Goal: Contribute content

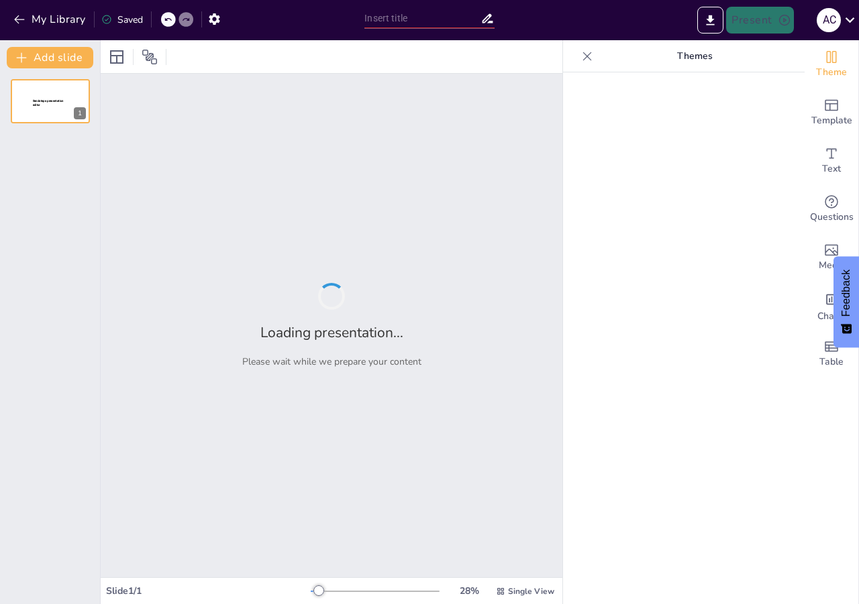
type input "Системный подход к фроду: Разработка комплексного плана действий и приоритетов"
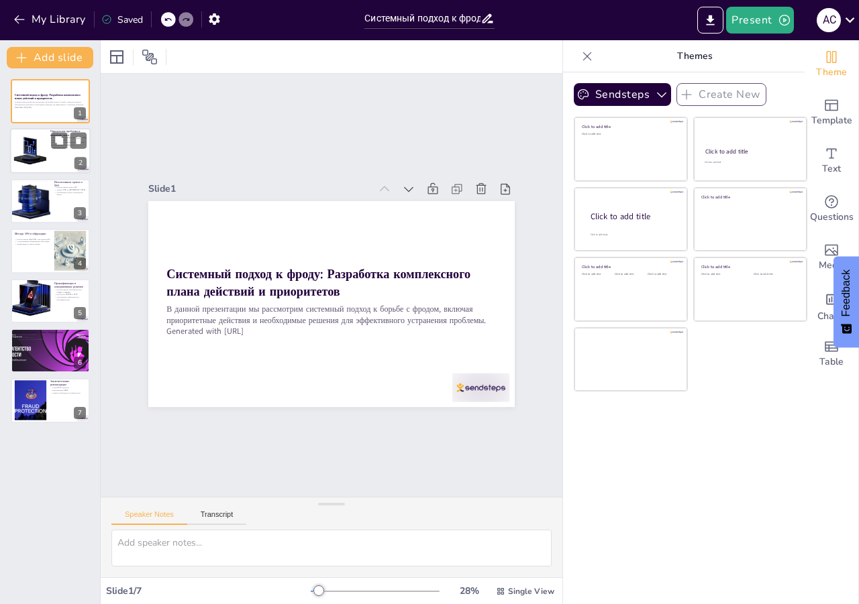
click at [50, 150] on div at bounding box center [50, 152] width 80 height 46
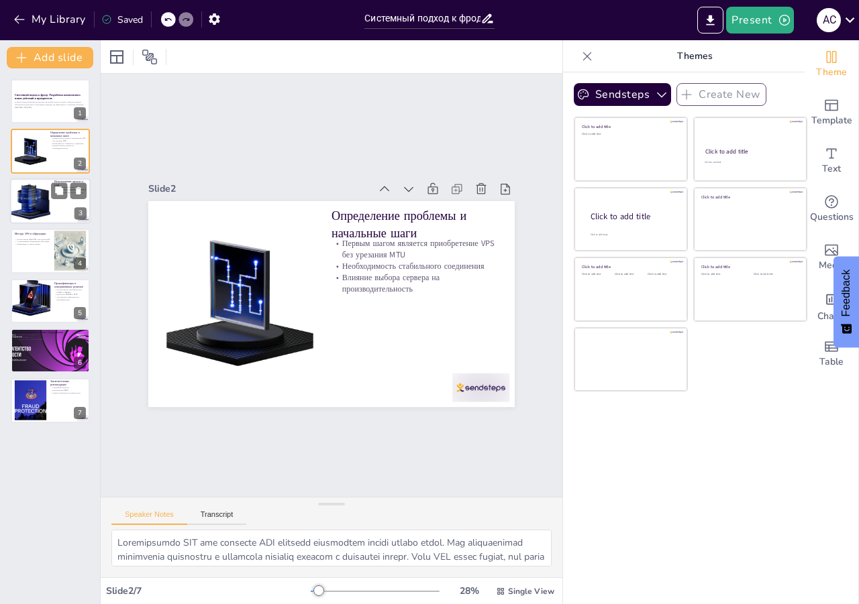
click at [46, 202] on div at bounding box center [30, 201] width 46 height 46
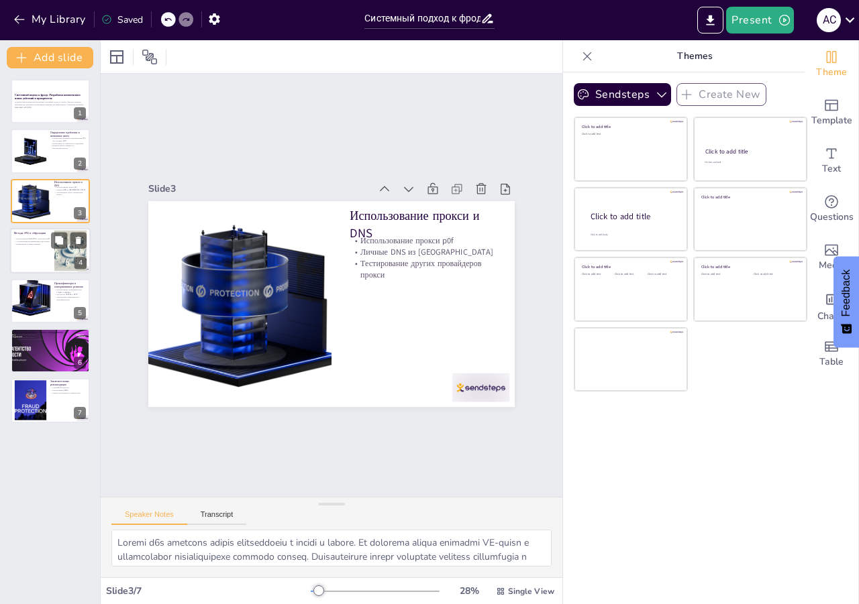
click at [44, 246] on div "Использование OpenVPN с настройкой p0f Альтернативная модификация обфускации Ши…" at bounding box center [32, 241] width 36 height 9
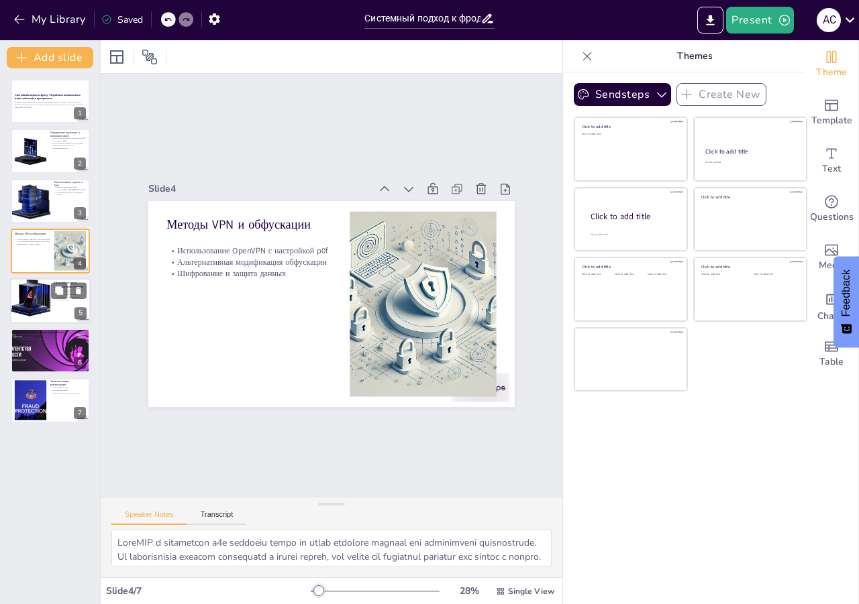
click at [44, 319] on div at bounding box center [30, 301] width 46 height 46
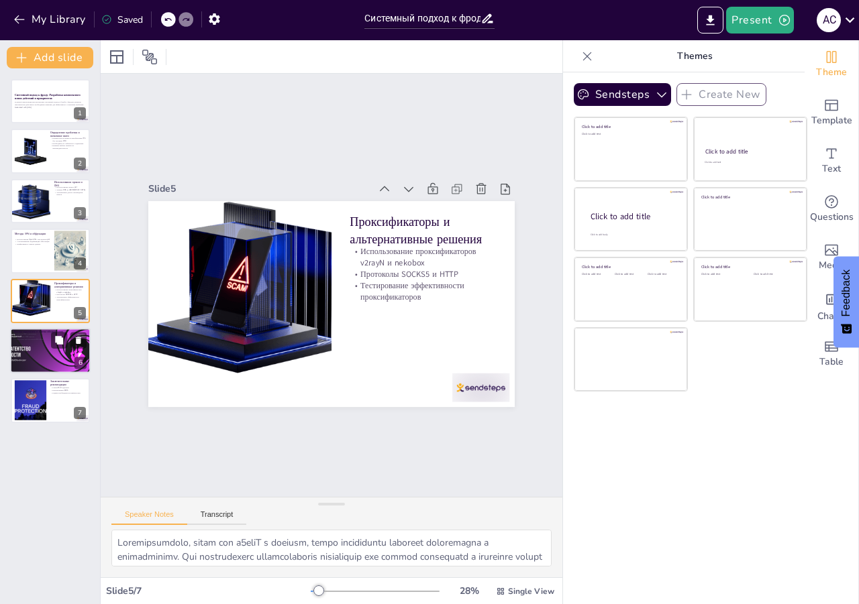
click at [36, 342] on div at bounding box center [49, 351] width 129 height 46
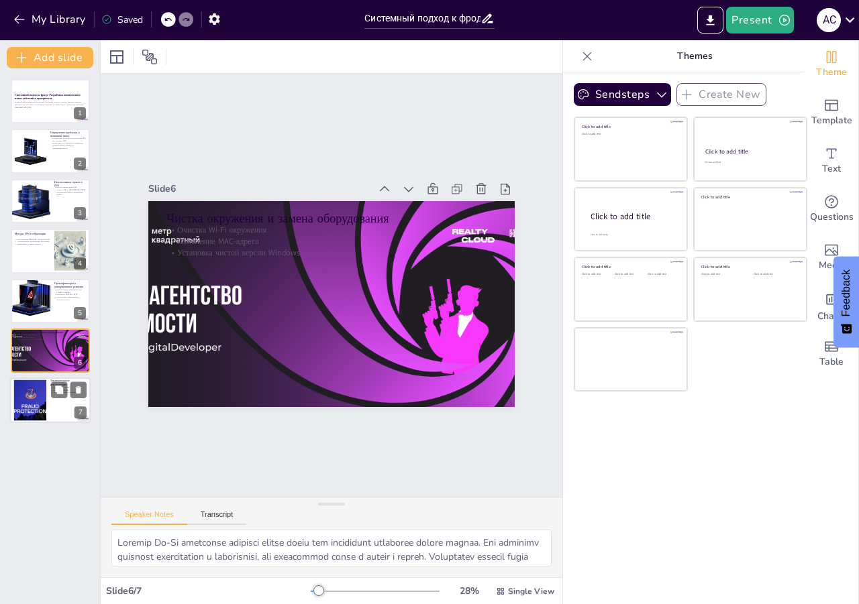
click at [35, 404] on div at bounding box center [30, 400] width 78 height 41
type textarea "Смена Wi-Fi адаптера может стать необходимым шагом, если все предыдущие меры не…"
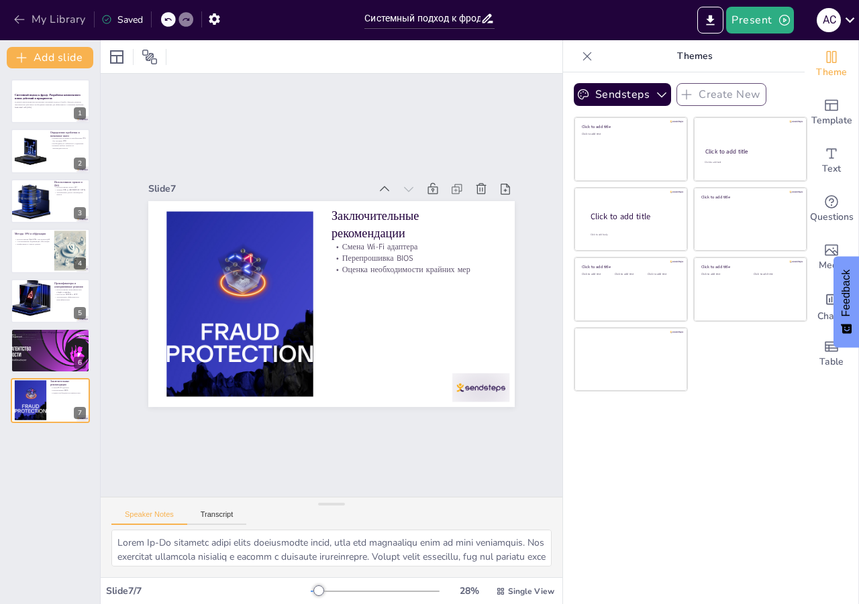
click at [18, 16] on icon "button" at bounding box center [19, 19] width 10 height 9
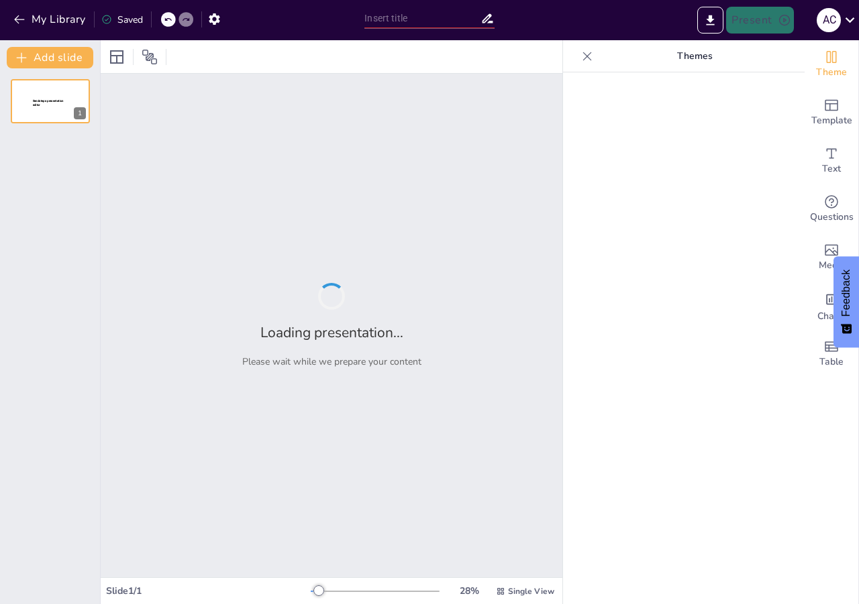
type input "Стратегия борьбы с фродом: Пирамида приоритетов и пути решений"
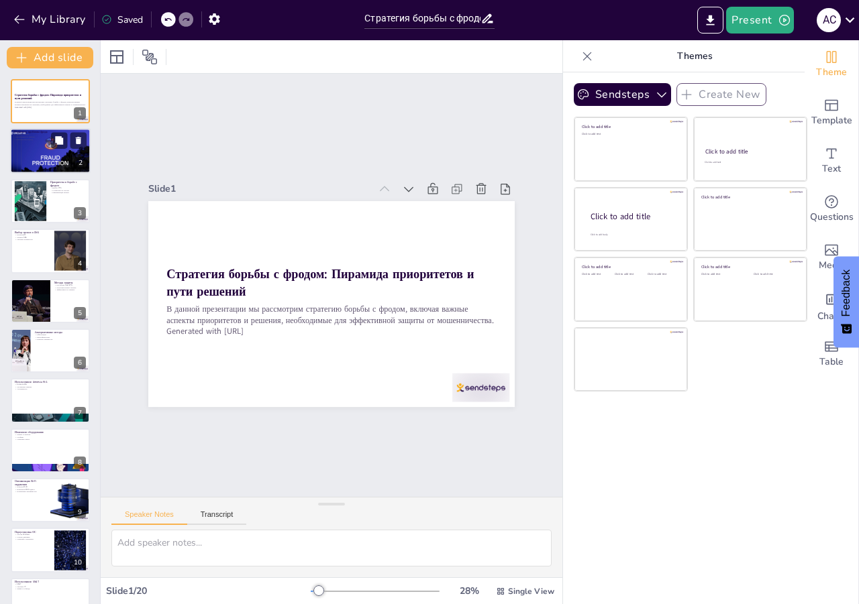
click at [28, 134] on p "Фрод как угроза" at bounding box center [50, 134] width 72 height 3
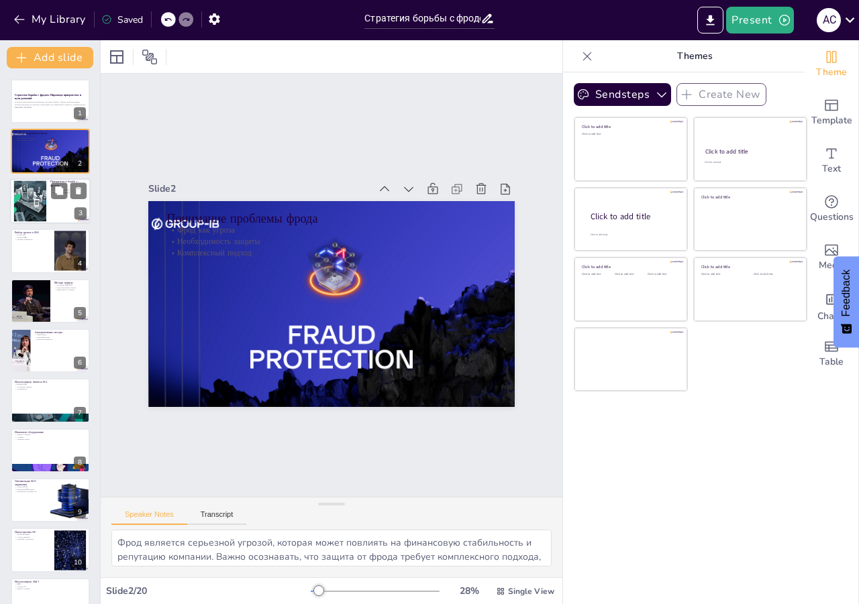
click at [52, 215] on div at bounding box center [50, 201] width 80 height 46
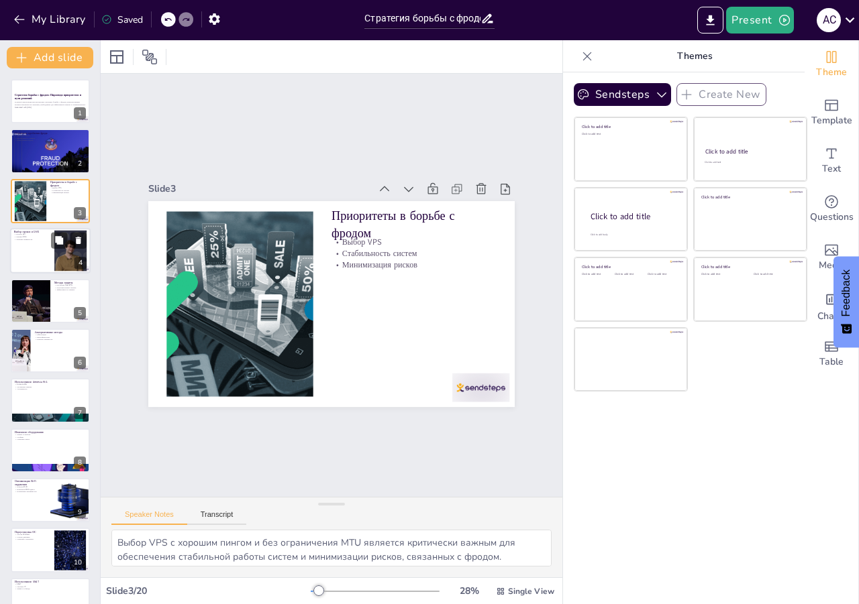
click at [28, 250] on div at bounding box center [50, 251] width 80 height 46
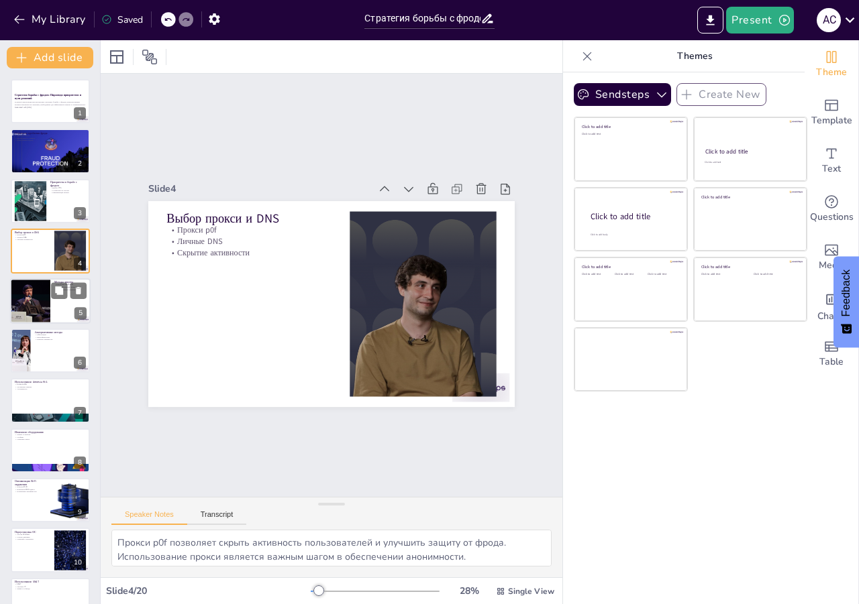
click at [48, 296] on div at bounding box center [30, 301] width 68 height 46
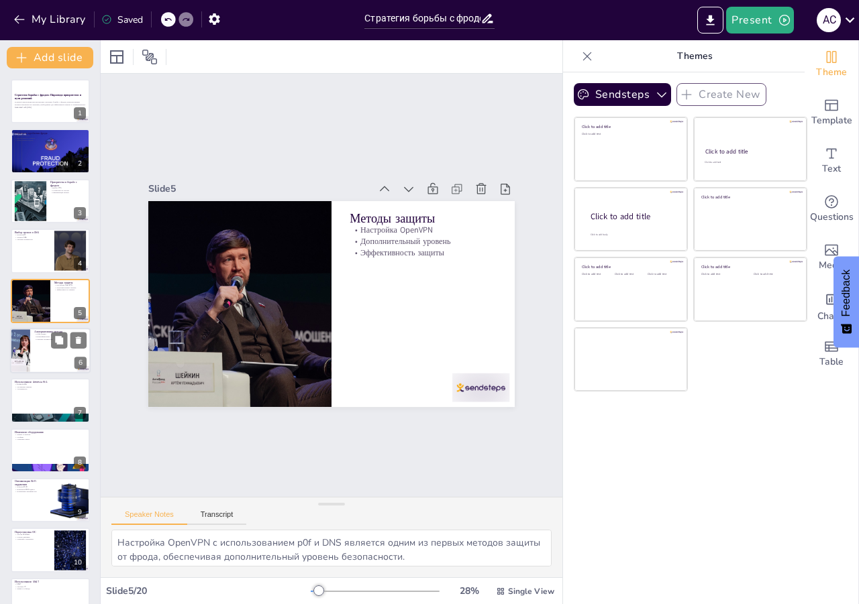
click at [38, 350] on div at bounding box center [50, 351] width 80 height 46
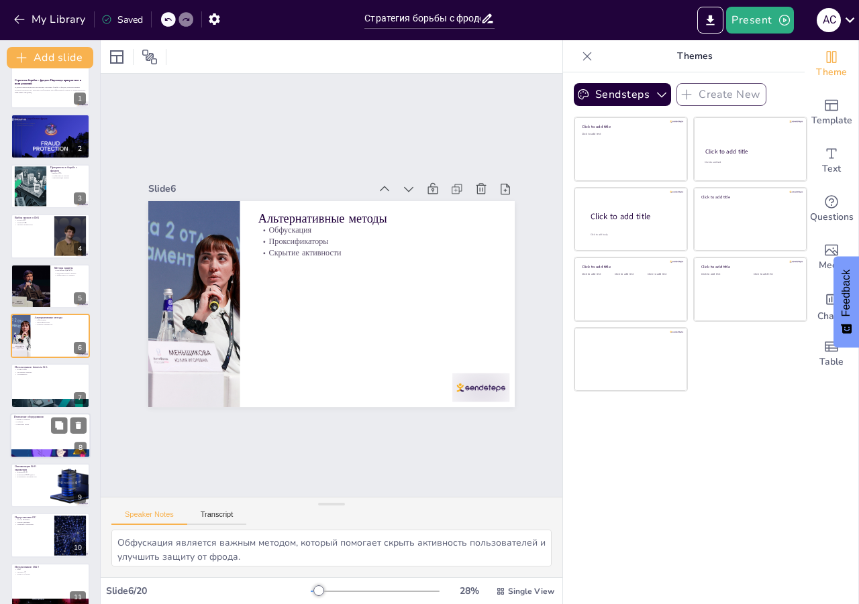
click at [28, 424] on p "Снижение риска" at bounding box center [50, 424] width 72 height 3
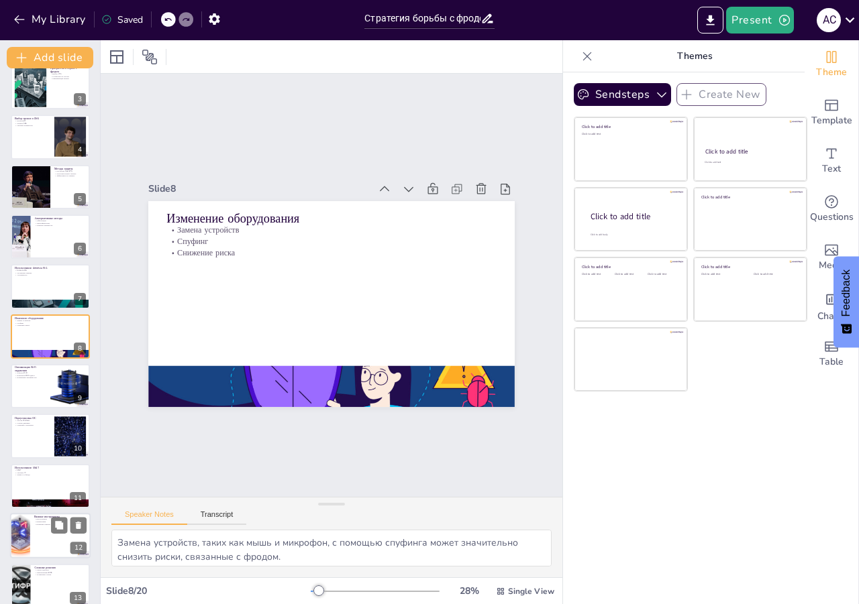
click at [11, 534] on div at bounding box center [20, 536] width 46 height 46
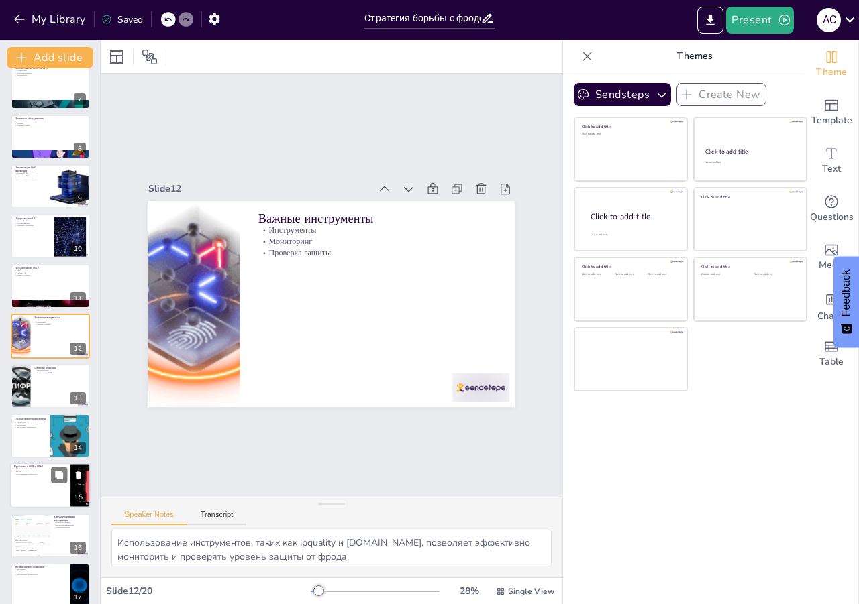
click at [40, 491] on div at bounding box center [50, 487] width 80 height 46
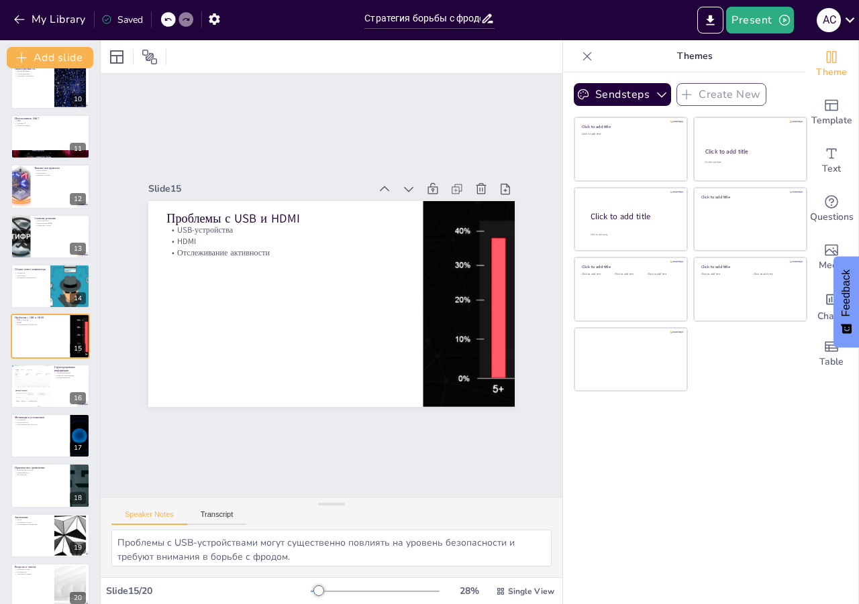
scroll to position [478, 0]
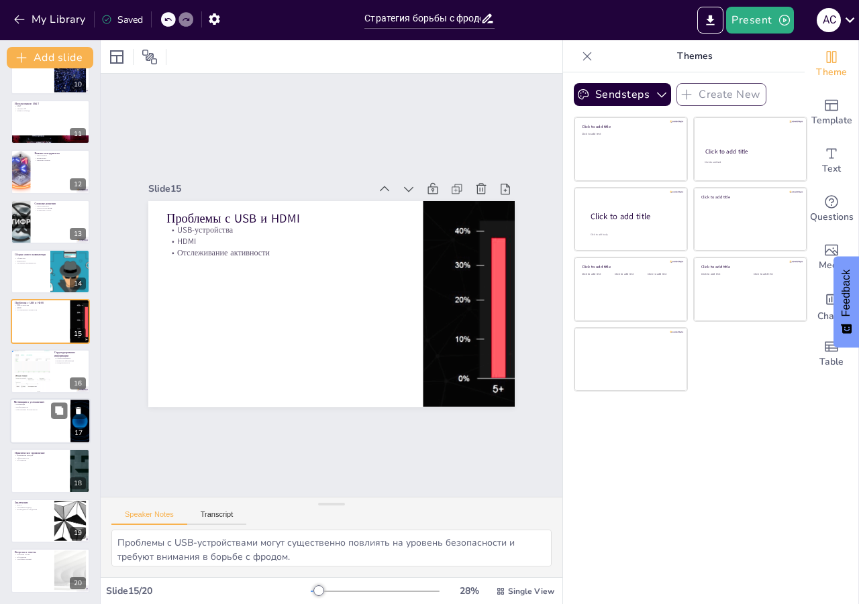
click at [17, 433] on div at bounding box center [50, 421] width 80 height 46
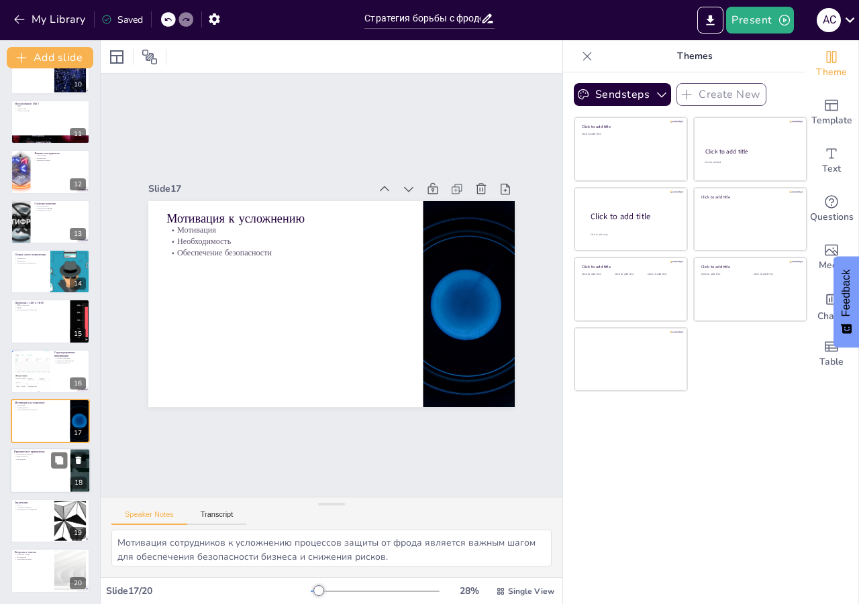
click at [38, 484] on div at bounding box center [50, 472] width 80 height 46
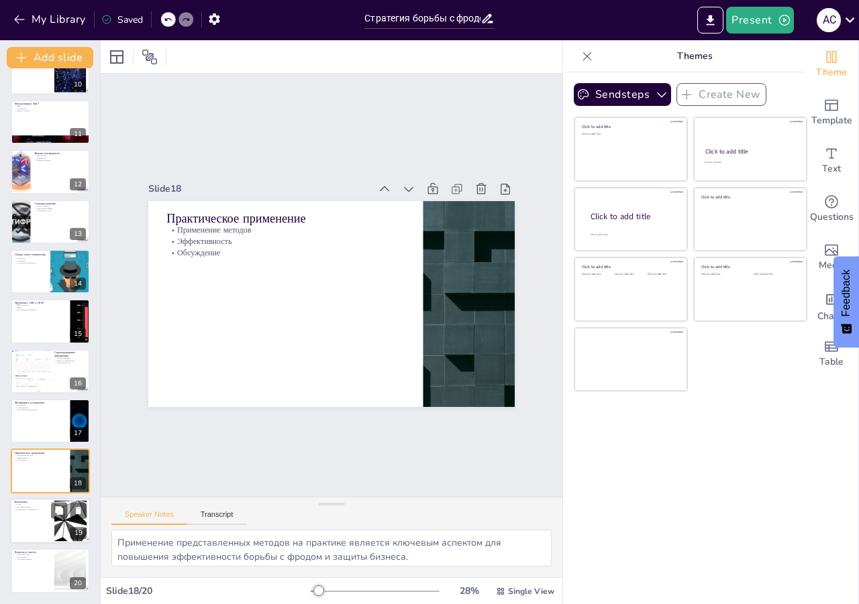
click at [37, 541] on div at bounding box center [50, 521] width 80 height 46
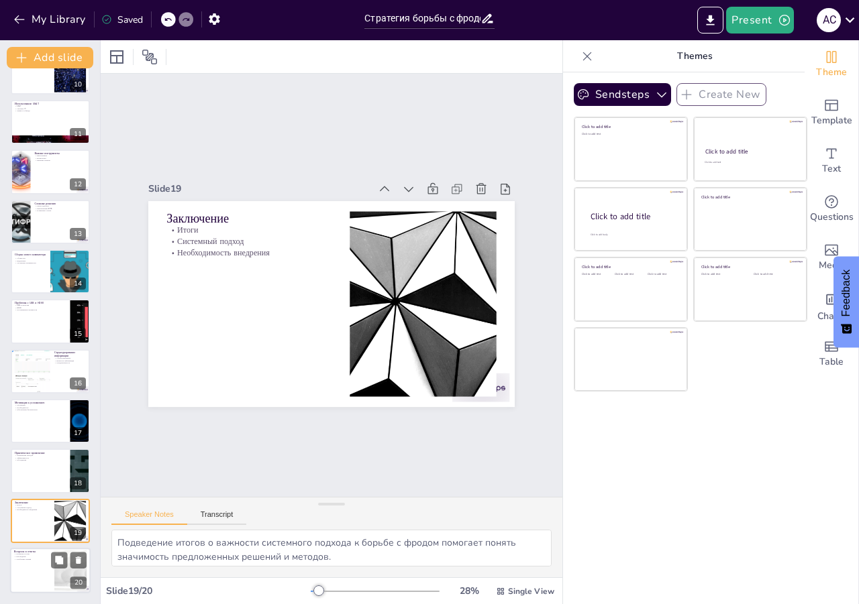
click at [34, 553] on p "Открытая сессия" at bounding box center [32, 554] width 36 height 3
type textarea "Открытая сессия для вопросов и обсуждений позволяет участникам углубить свои зн…"
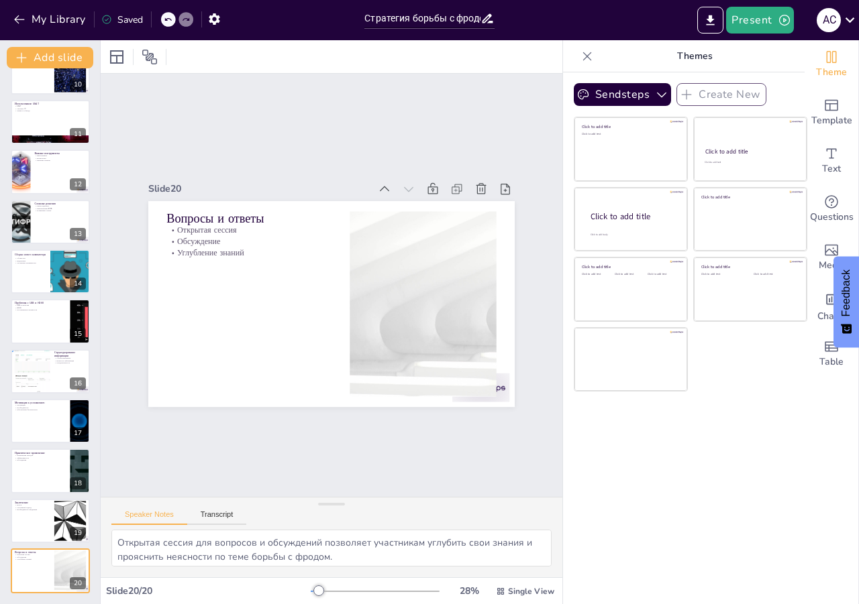
click at [4, 25] on div "My Library Saved" at bounding box center [113, 19] width 227 height 24
click at [12, 14] on button "My Library" at bounding box center [50, 19] width 81 height 21
